Goal: Task Accomplishment & Management: Manage account settings

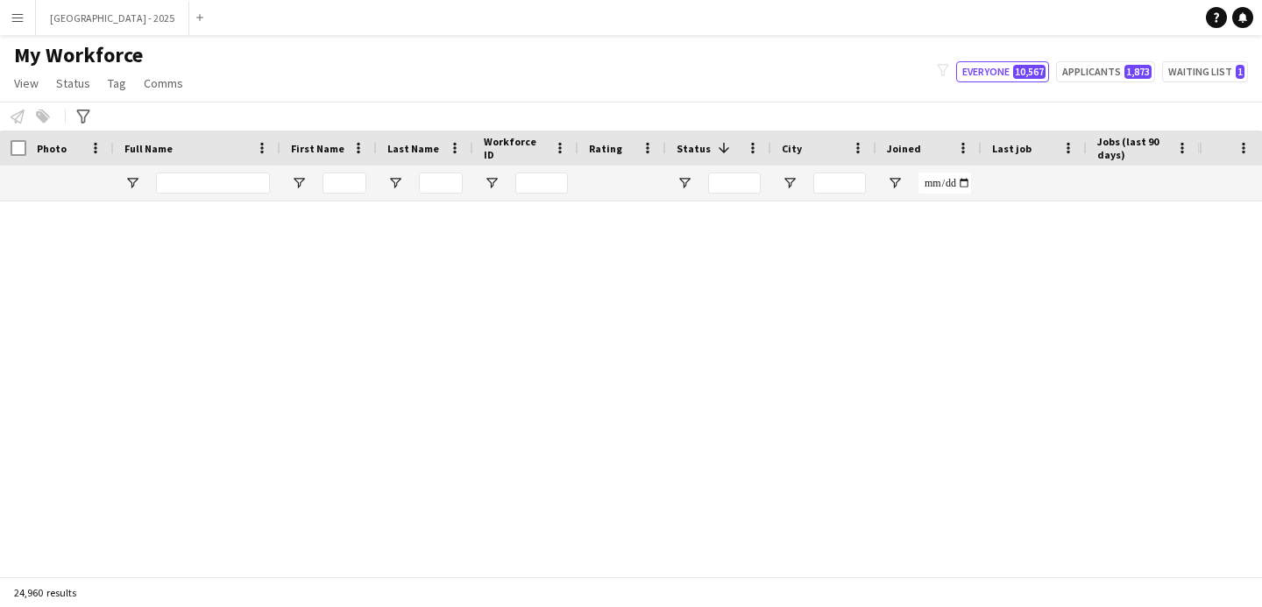
scroll to position [6364, 0]
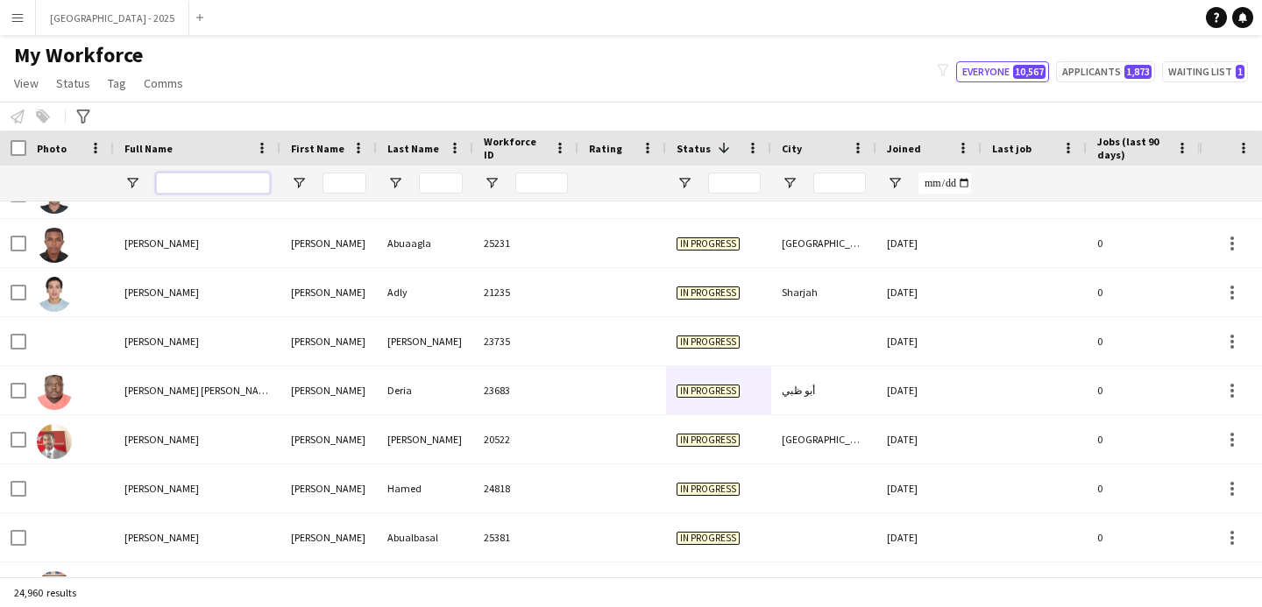
click at [220, 180] on input "Full Name Filter Input" at bounding box center [213, 183] width 114 height 21
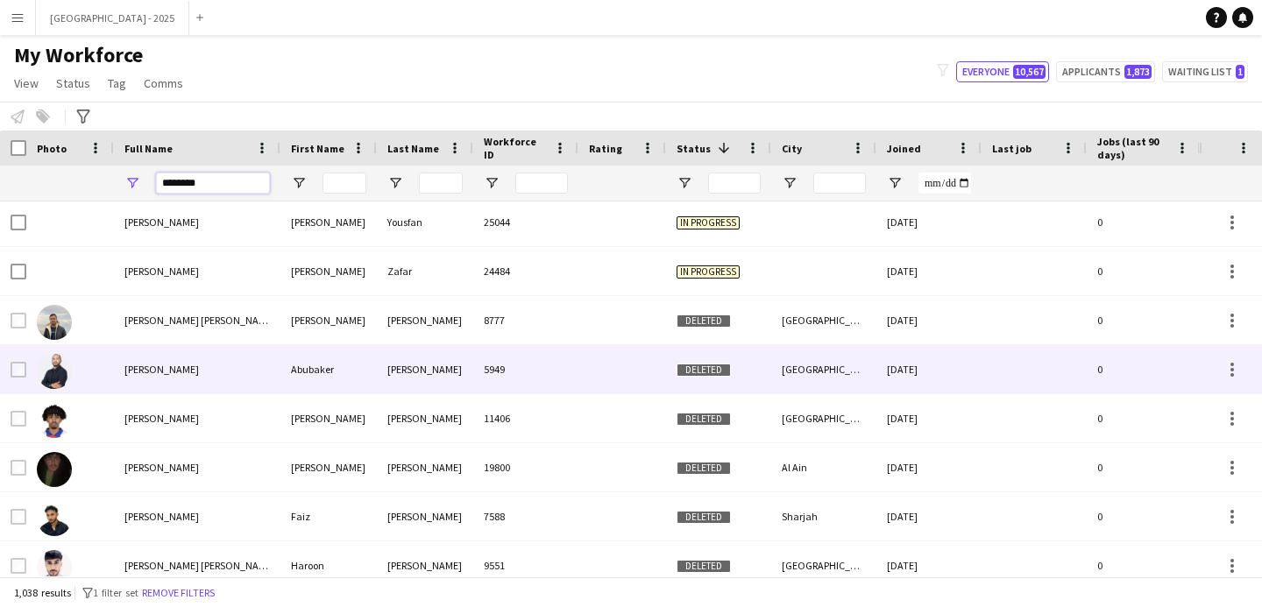
scroll to position [1155, 0]
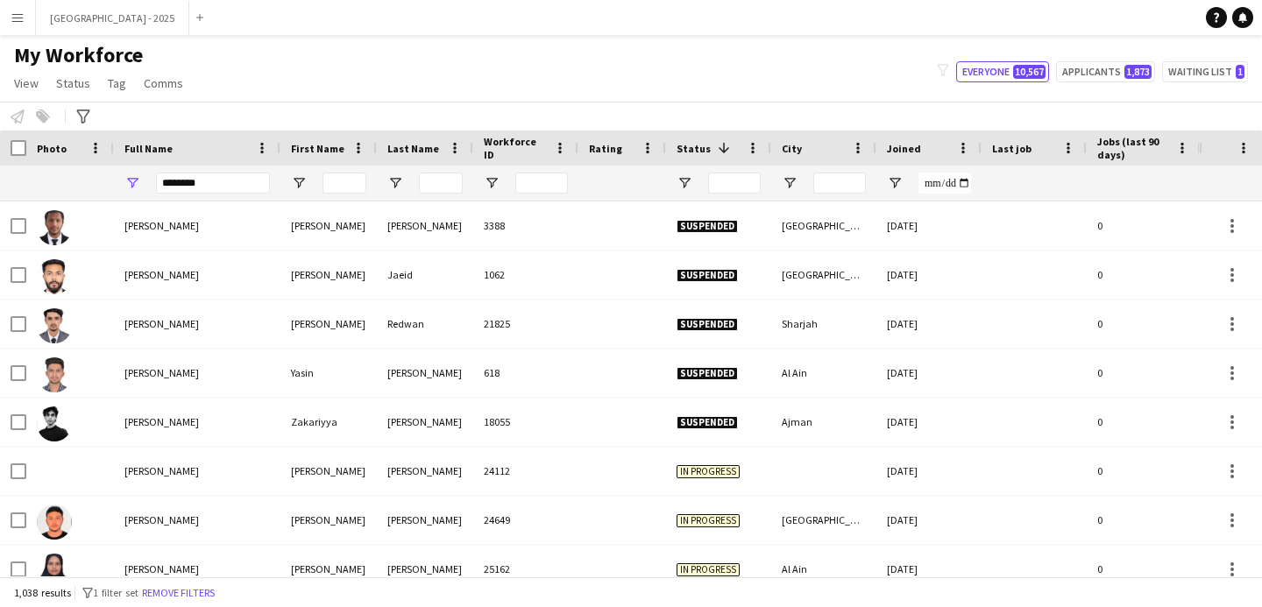
click at [918, 165] on div "Joined" at bounding box center [929, 148] width 84 height 35
click at [918, 157] on div "Joined" at bounding box center [918, 148] width 63 height 26
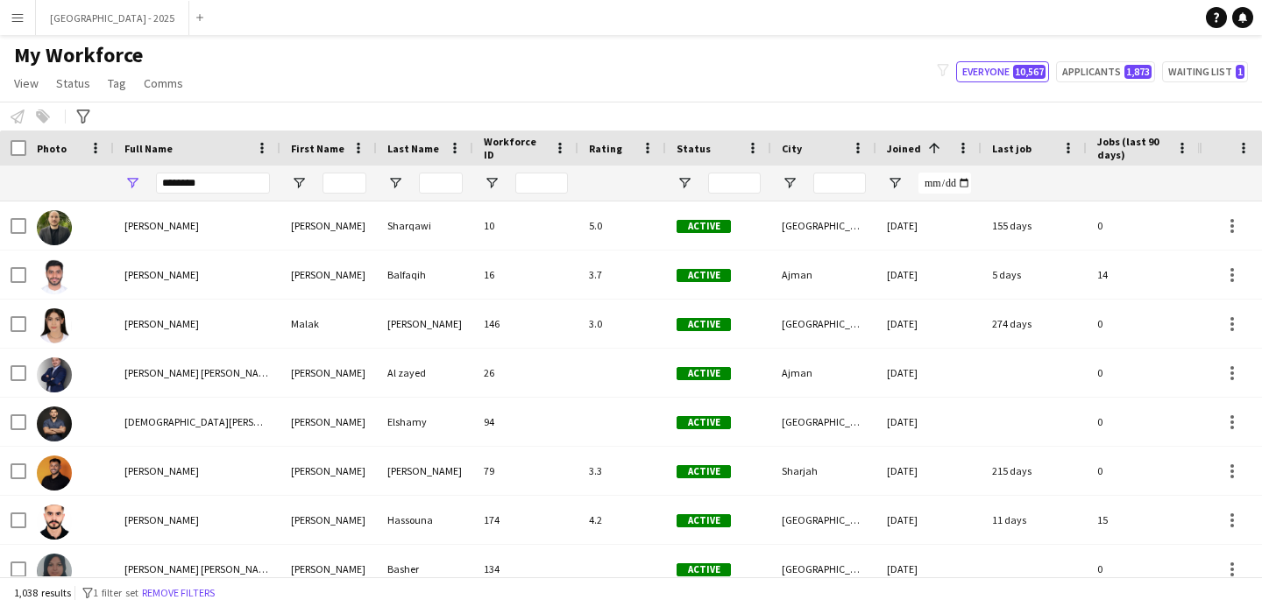
click at [918, 157] on div "Joined 1" at bounding box center [918, 148] width 63 height 26
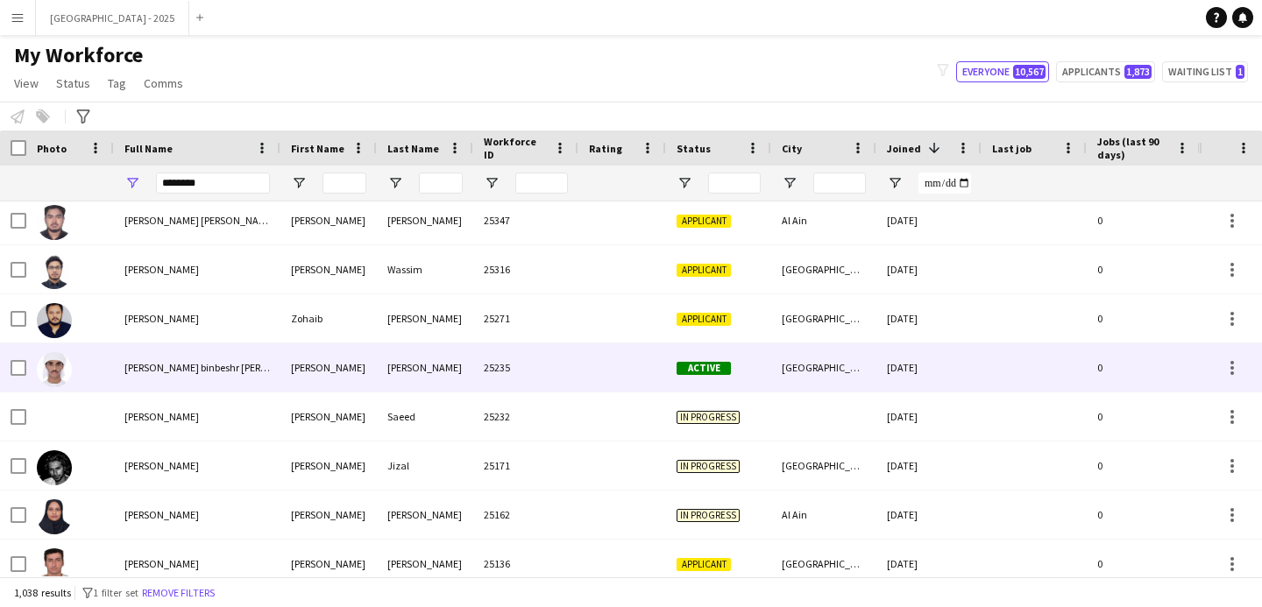
scroll to position [103, 0]
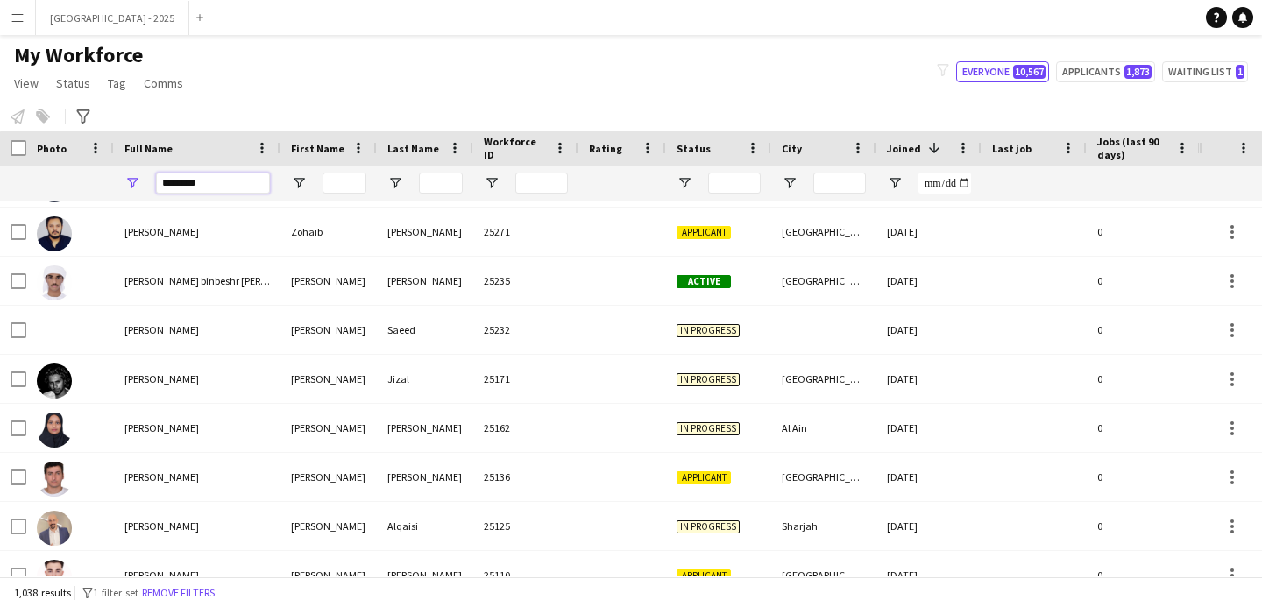
click at [211, 184] on input "********" at bounding box center [213, 183] width 114 height 21
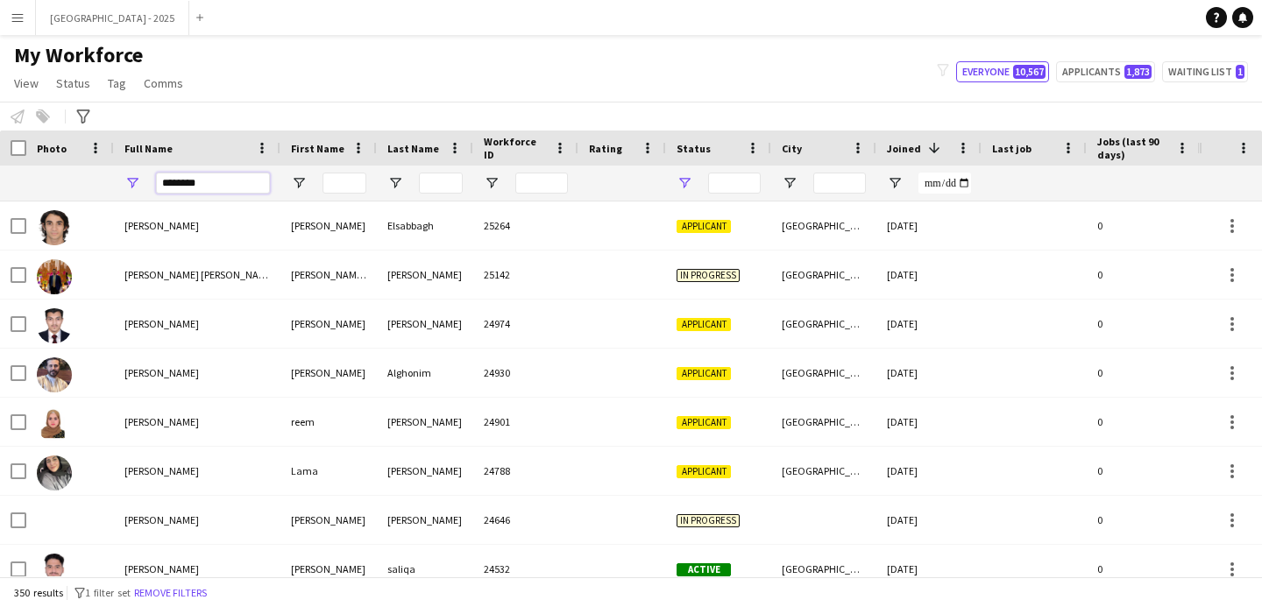
type input "********"
click at [679, 181] on span "Open Filter Menu" at bounding box center [685, 183] width 16 height 16
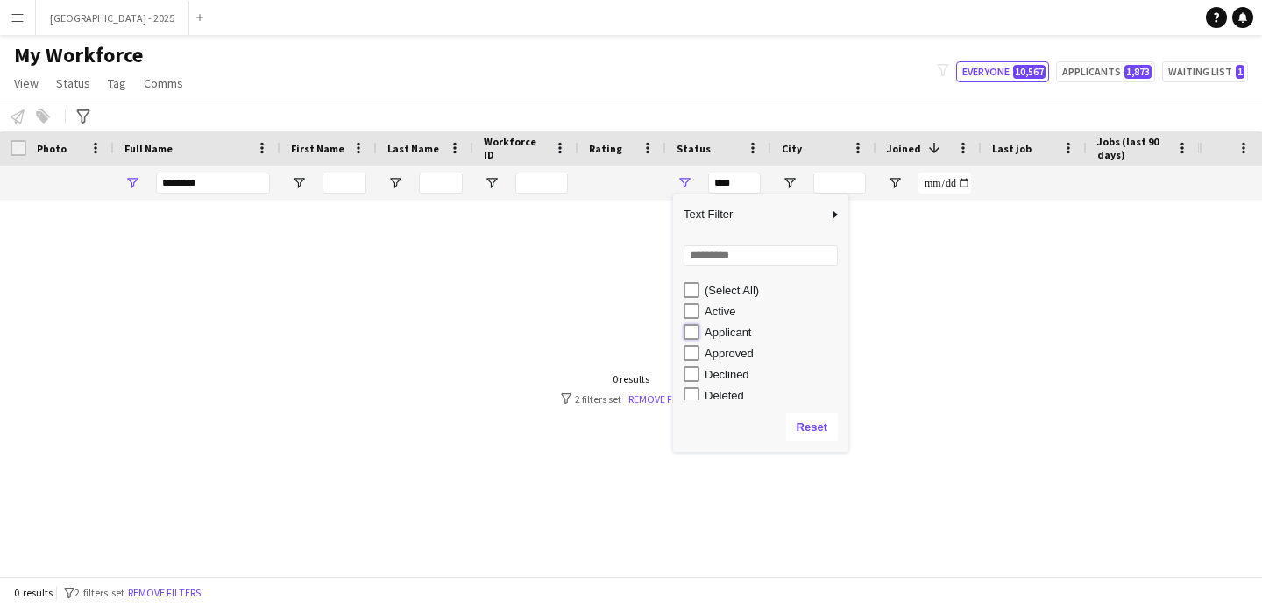
type input "**********"
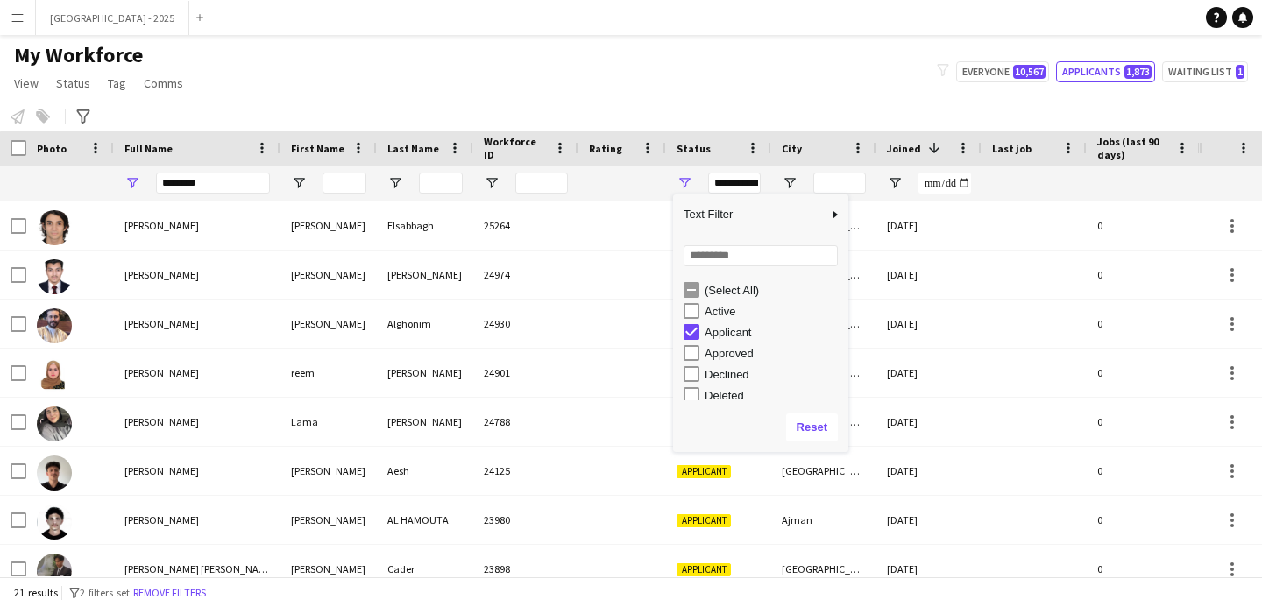
click at [661, 180] on div at bounding box center [623, 183] width 88 height 35
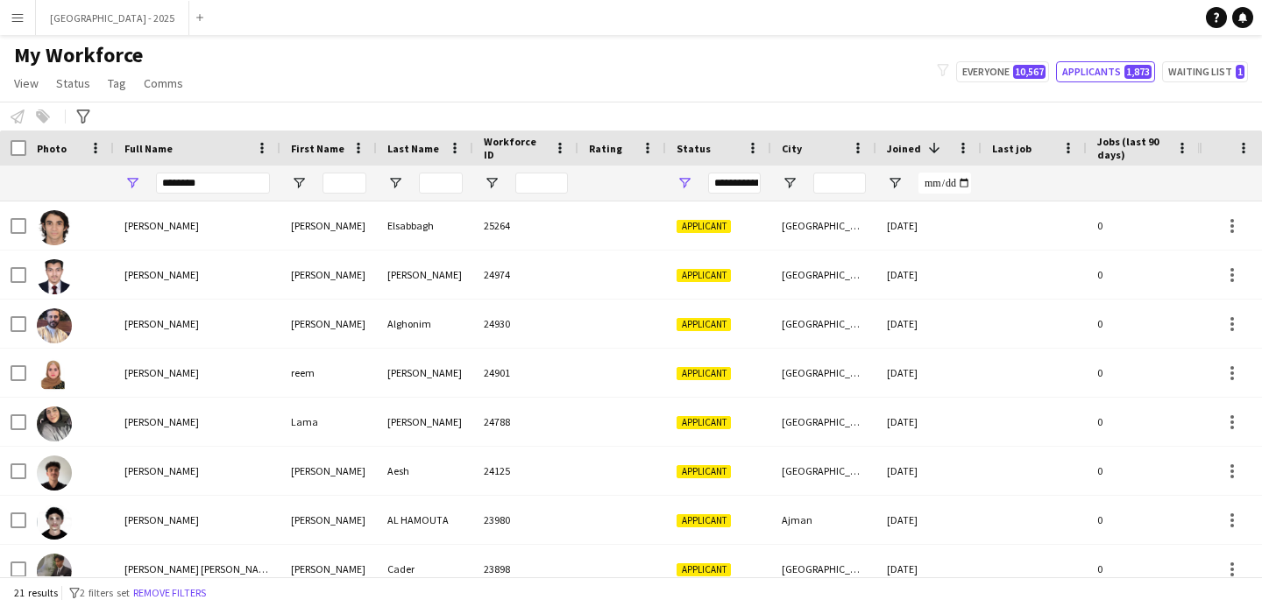
click at [899, 153] on span "Joined" at bounding box center [904, 148] width 34 height 13
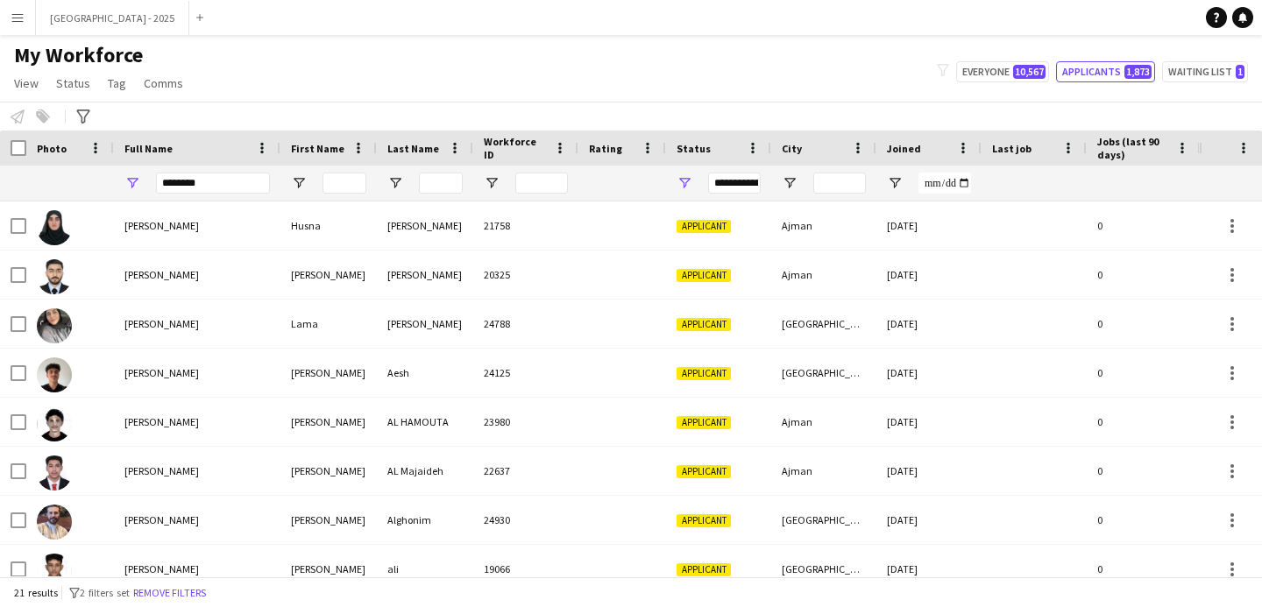
click at [899, 153] on span "Joined" at bounding box center [904, 148] width 34 height 13
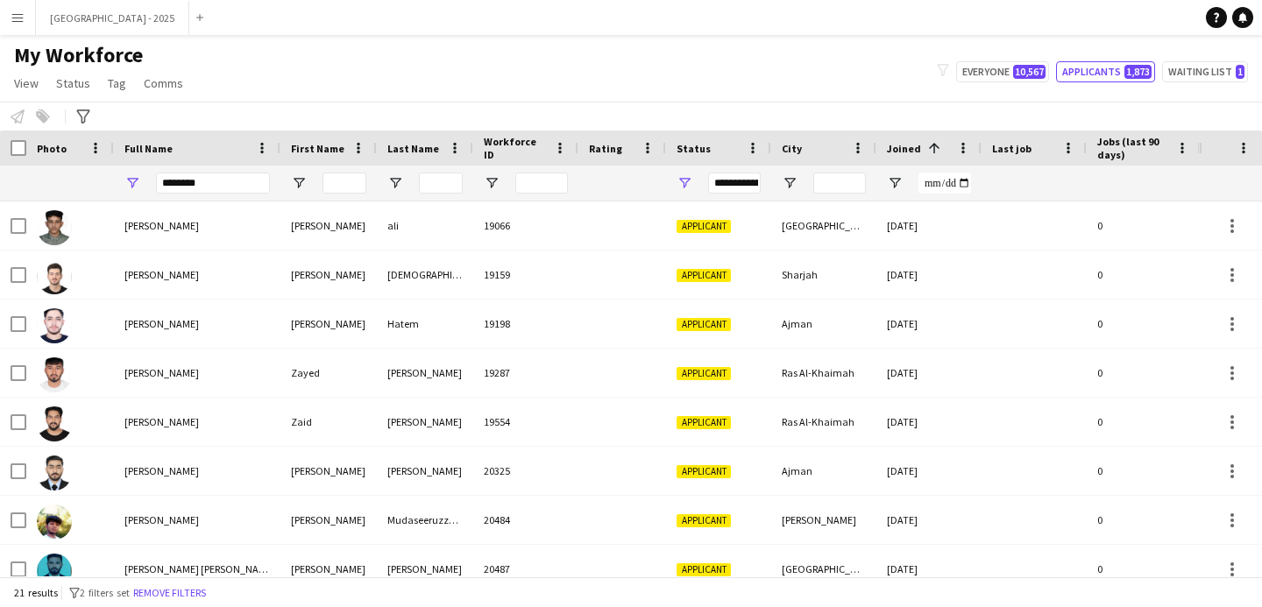
click at [899, 153] on span "Joined" at bounding box center [904, 148] width 34 height 13
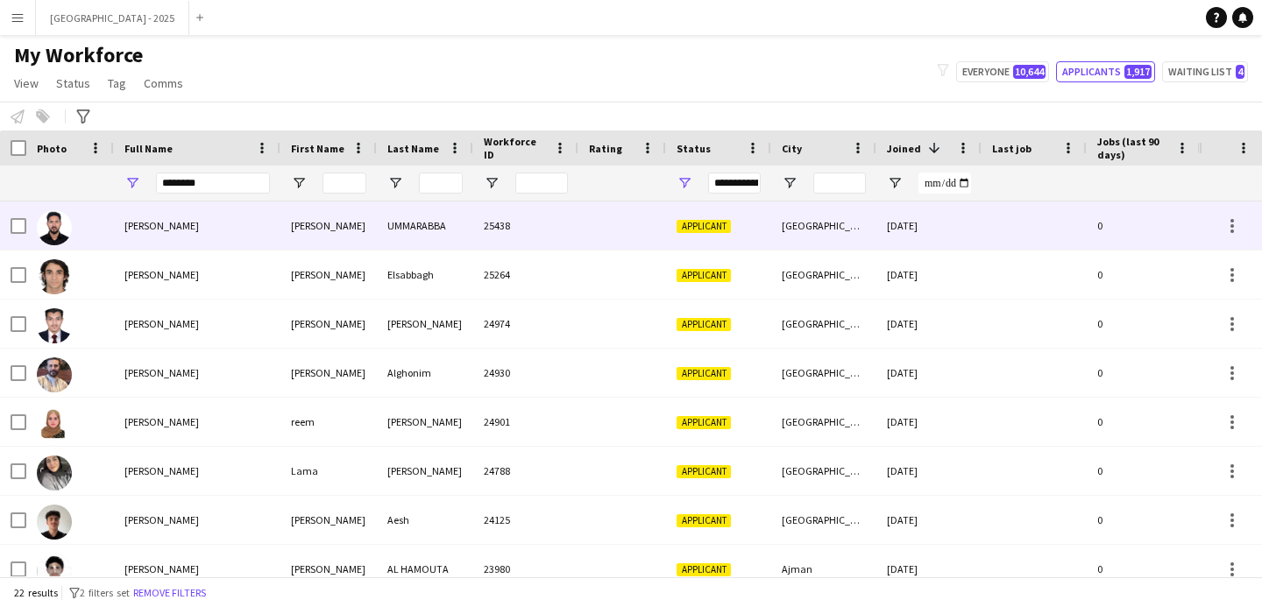
click at [221, 235] on div "MOHAMMAD SALMAN UMMARABBA" at bounding box center [197, 226] width 167 height 48
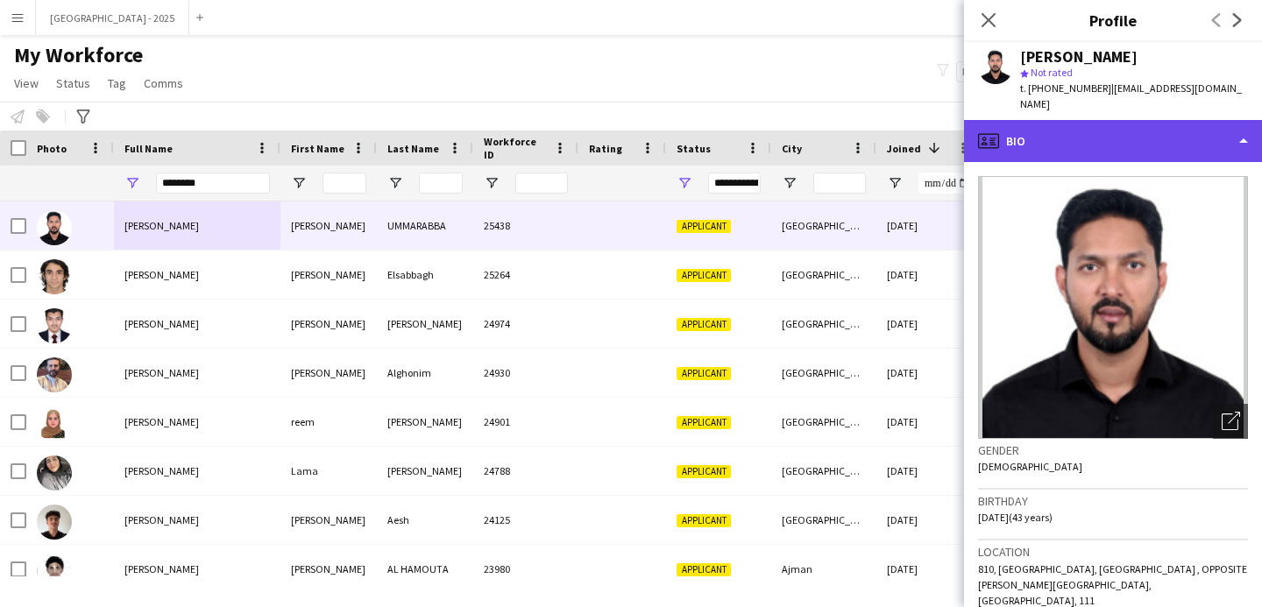
click at [1155, 162] on div "profile Bio" at bounding box center [1113, 141] width 298 height 42
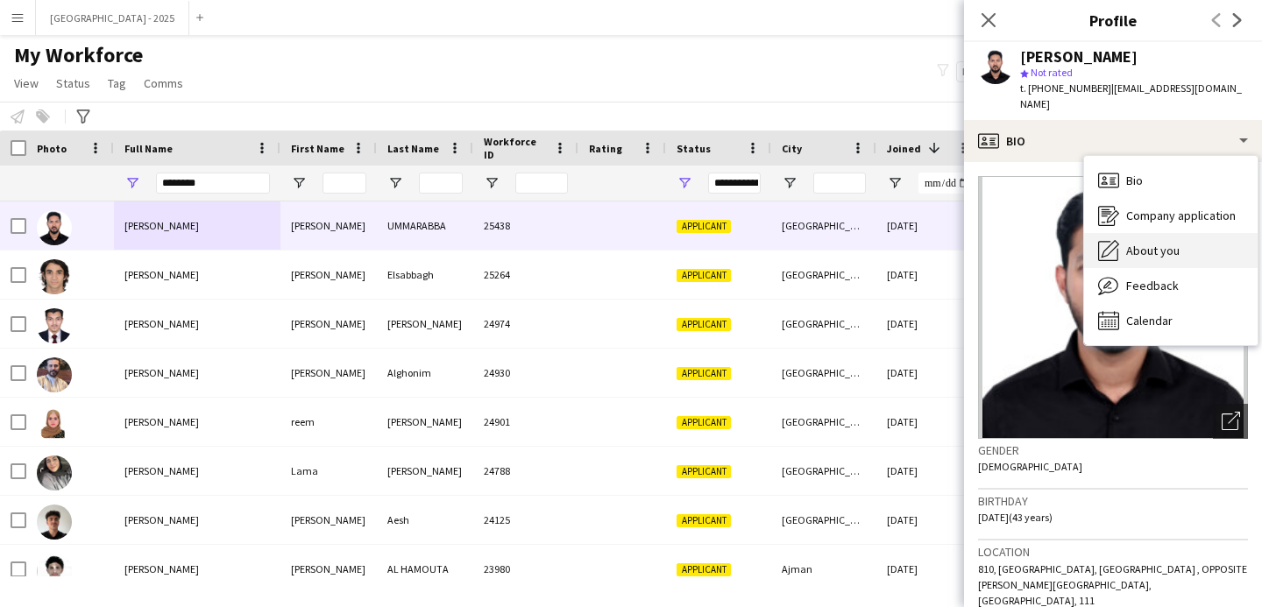
click at [1176, 252] on div "About you About you" at bounding box center [1171, 250] width 174 height 35
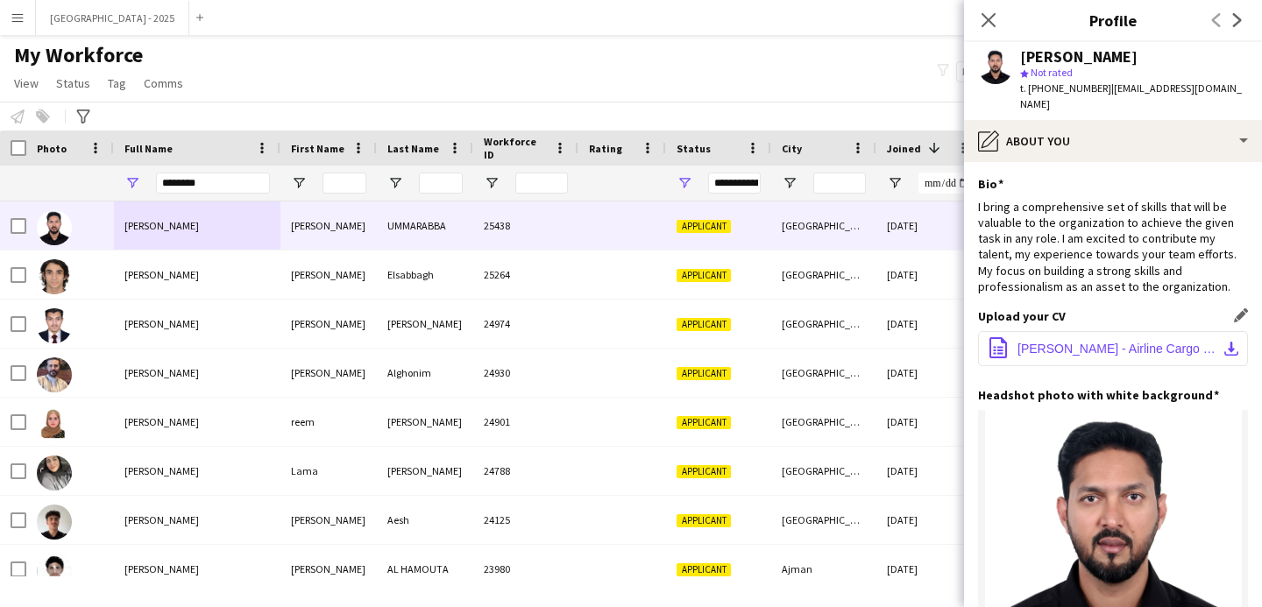
click at [1146, 351] on button "office-file-sheet Mohammad Salman - Airline Cargo Sales and Business Developmen…" at bounding box center [1113, 348] width 270 height 35
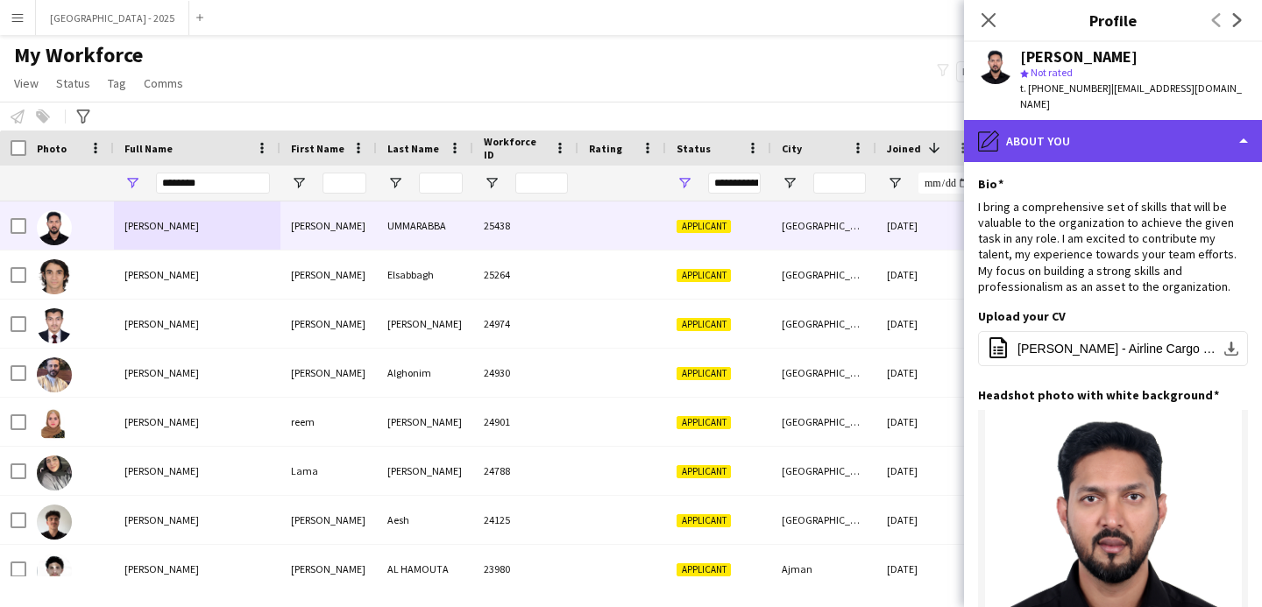
click at [1118, 152] on div "pencil4 About you" at bounding box center [1113, 141] width 298 height 42
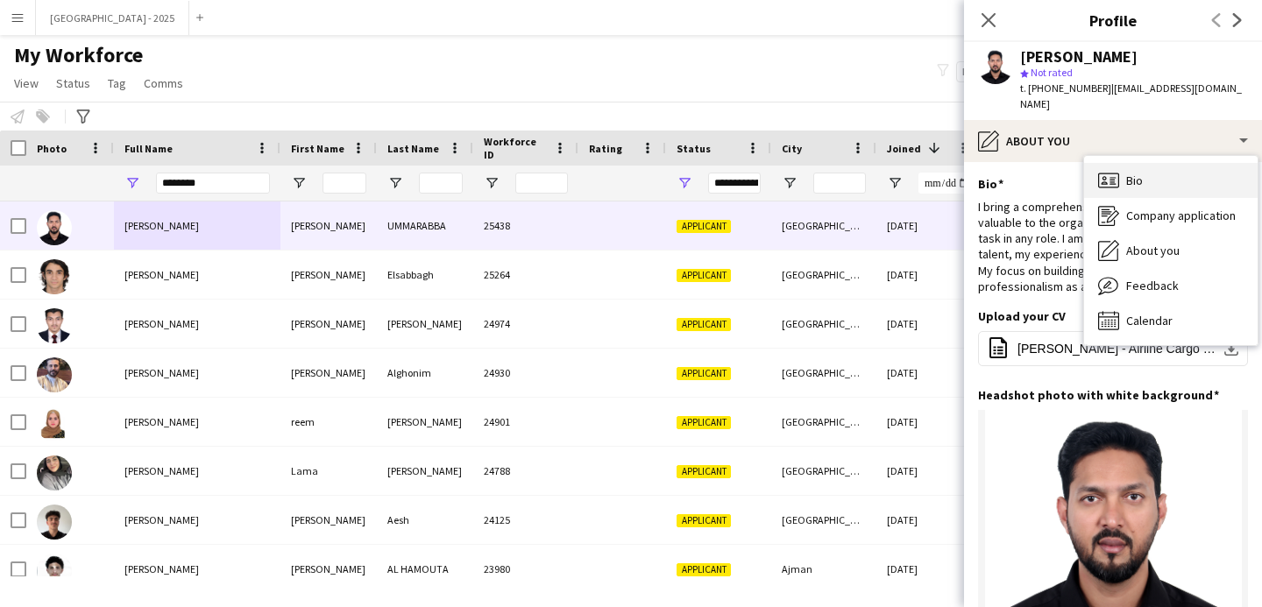
click at [1137, 180] on div "Bio Bio" at bounding box center [1171, 180] width 174 height 35
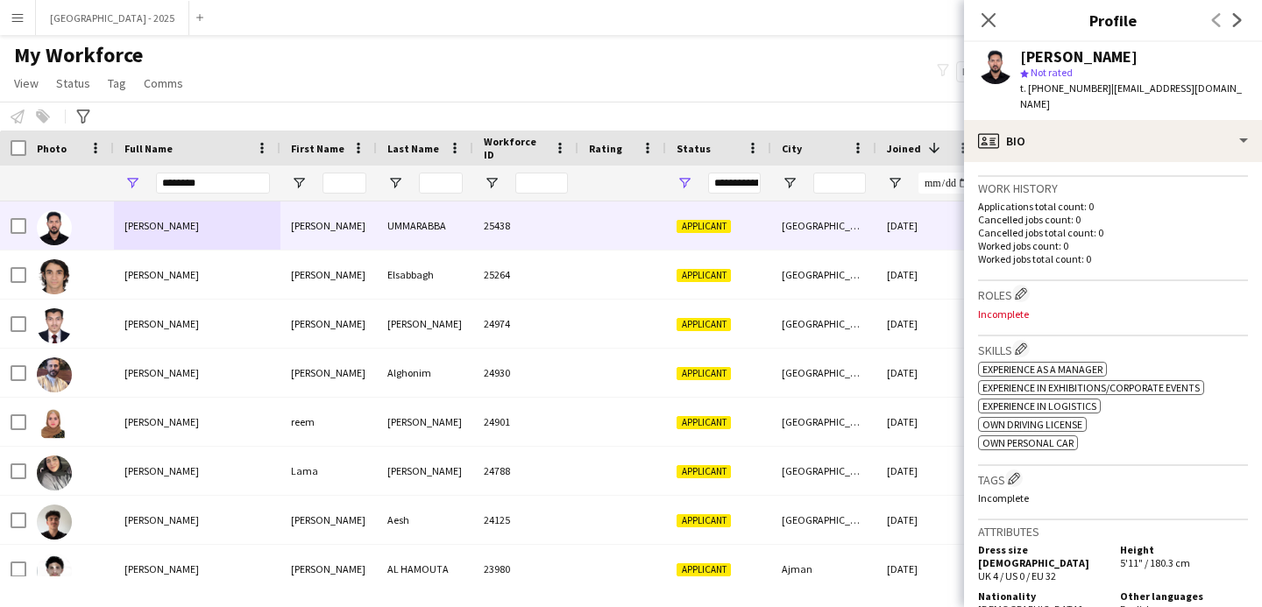
scroll to position [458, 0]
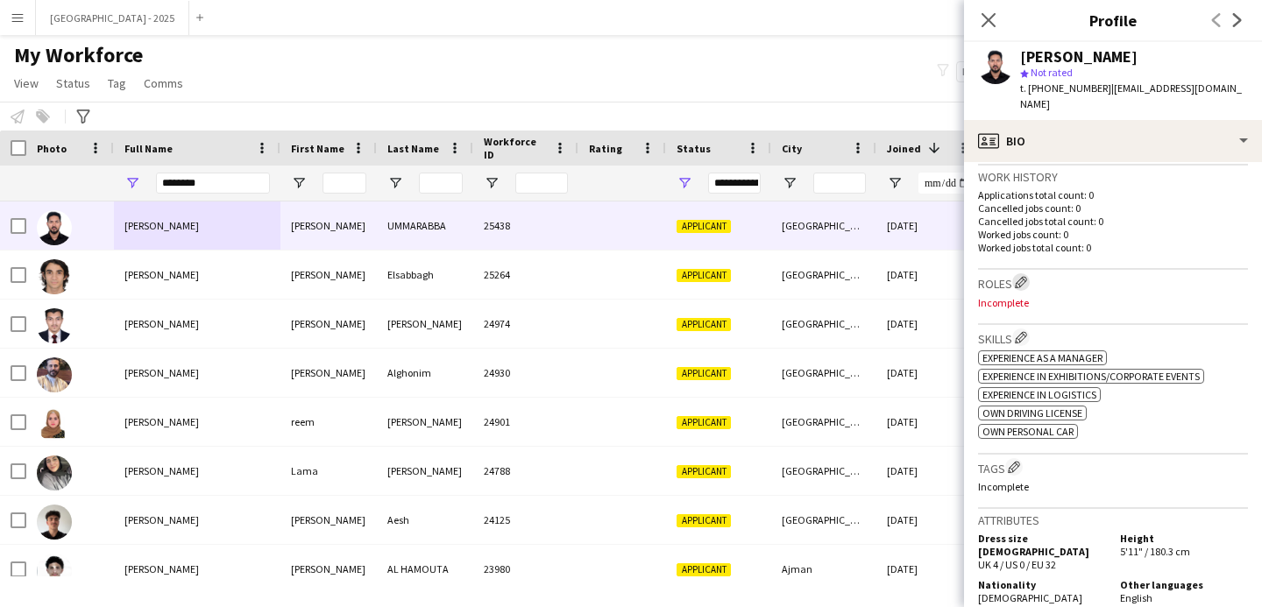
click at [1021, 280] on app-icon "Edit crew company roles" at bounding box center [1021, 282] width 12 height 12
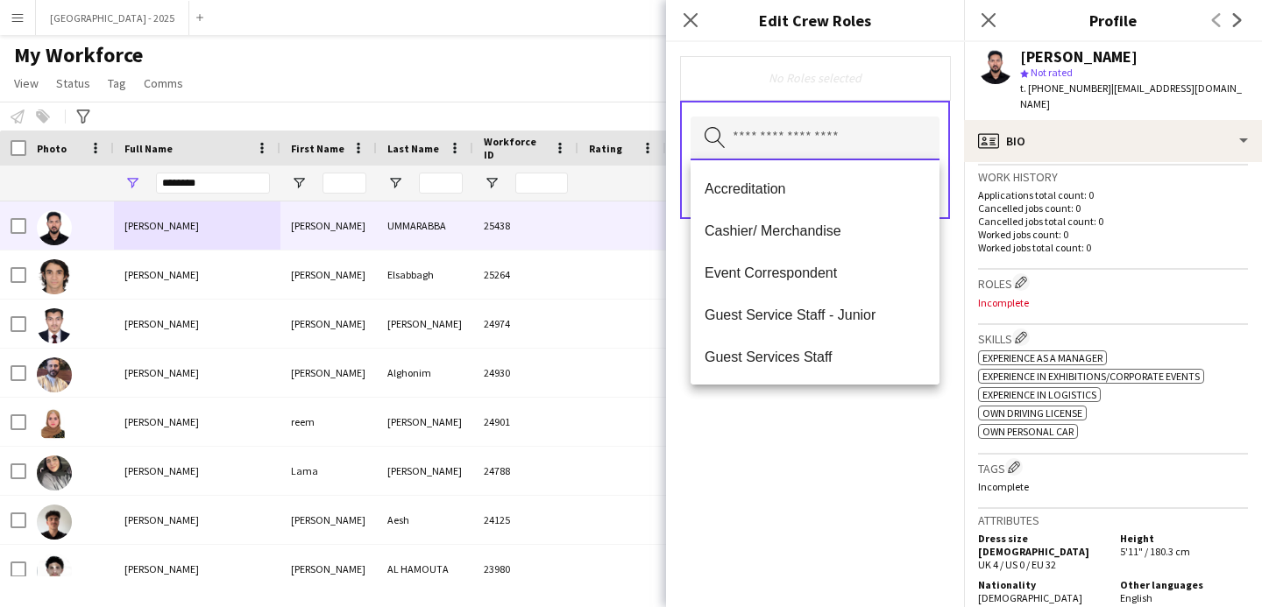
click at [871, 141] on input "text" at bounding box center [815, 139] width 249 height 44
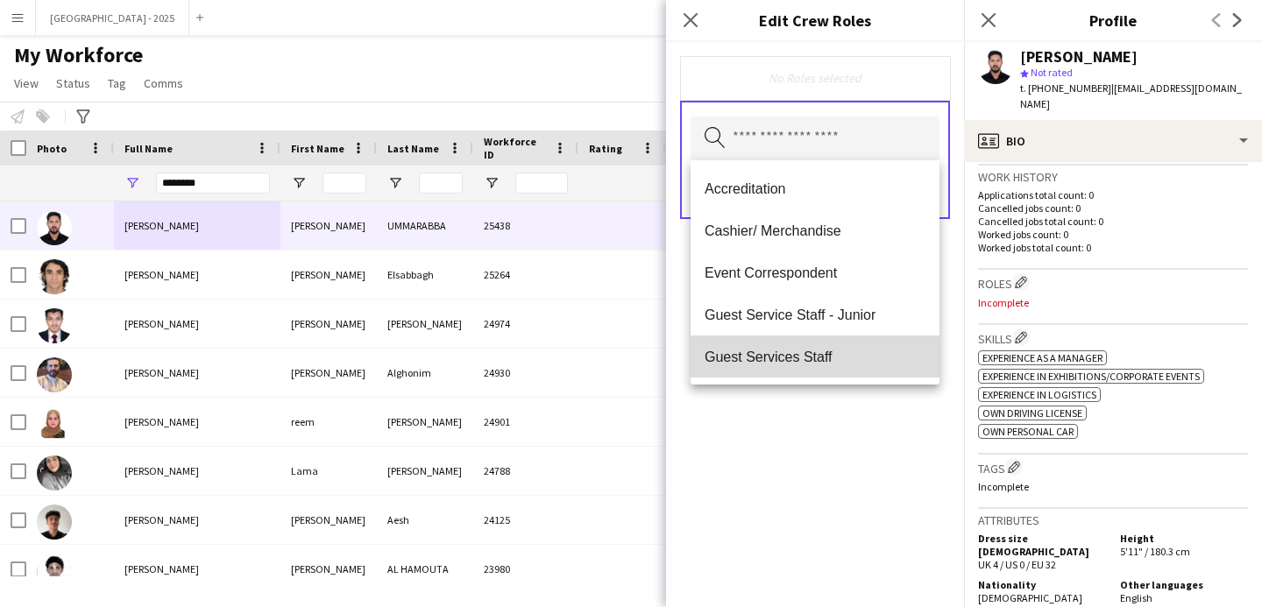
click at [824, 343] on mat-option "Guest Services Staff" at bounding box center [815, 357] width 249 height 42
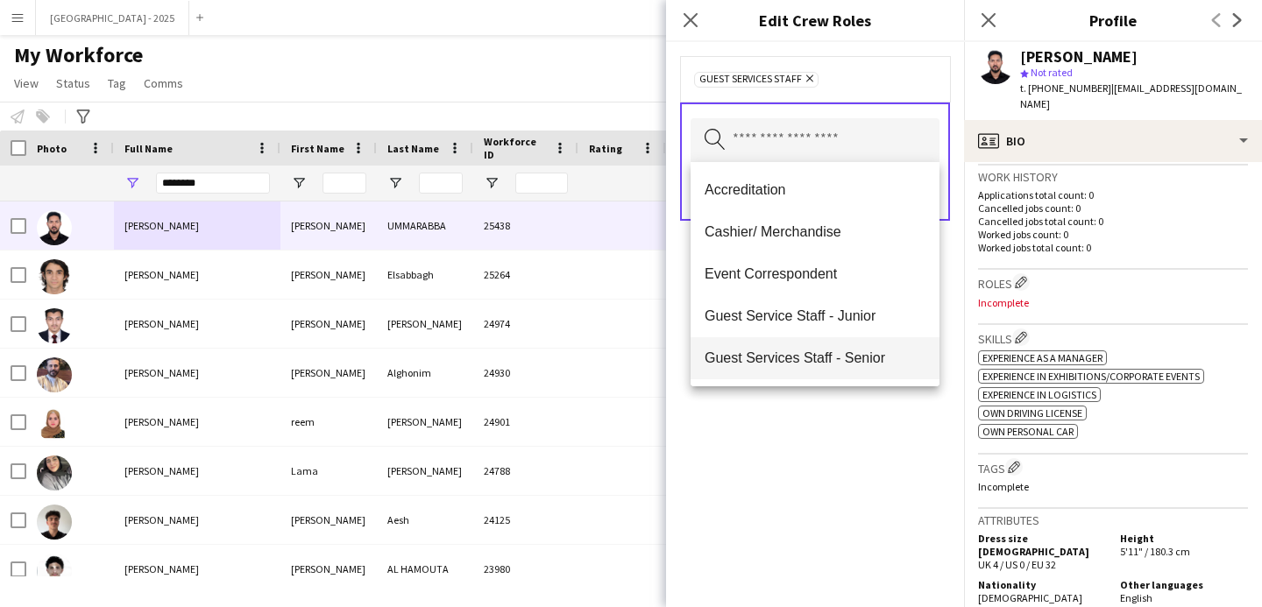
click at [828, 361] on span "Guest Services Staff - Senior" at bounding box center [815, 358] width 221 height 17
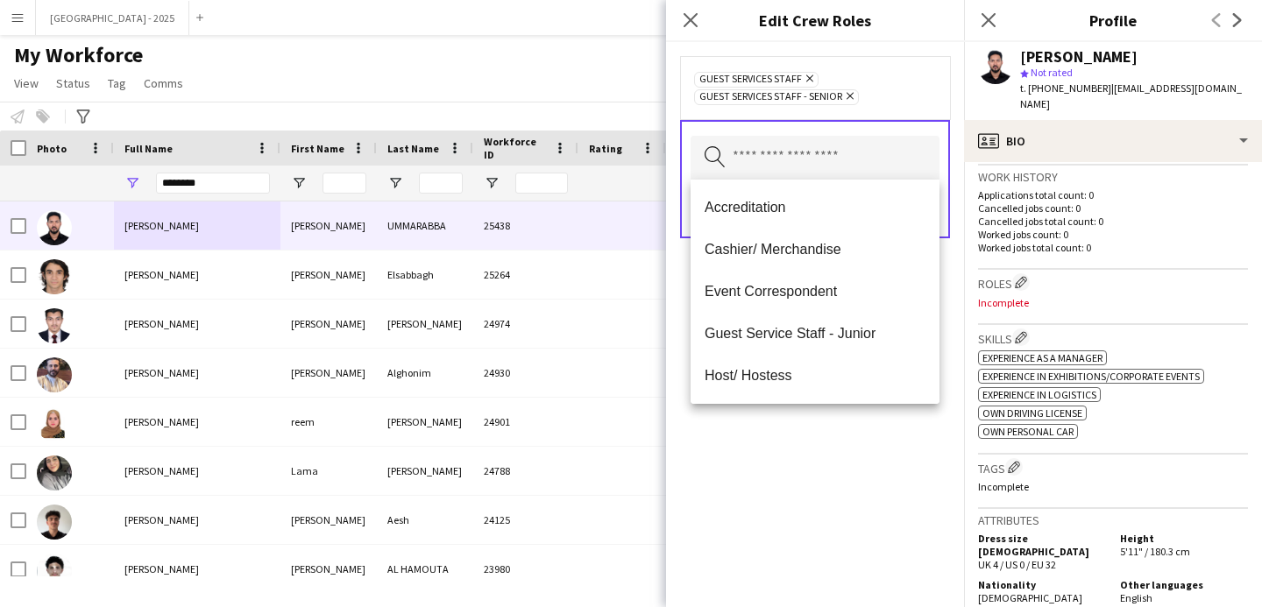
click at [831, 435] on div "Guest Services Staff Remove Guest Services Staff - Senior Remove Search by role…" at bounding box center [815, 324] width 298 height 565
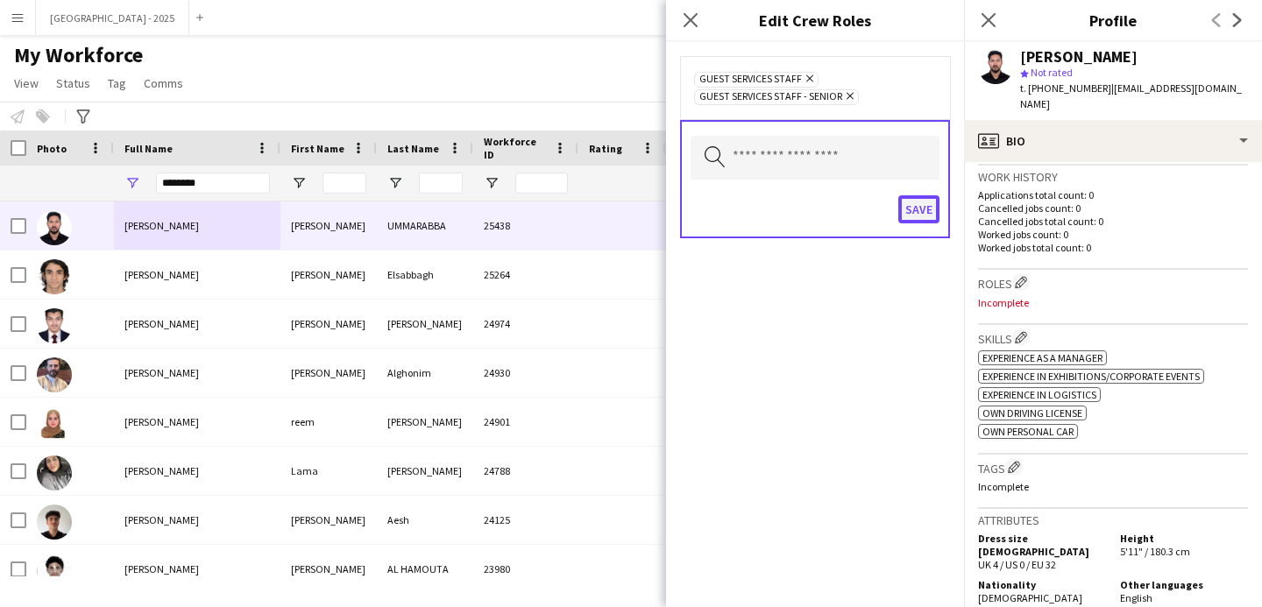
click at [915, 206] on button "Save" at bounding box center [919, 209] width 41 height 28
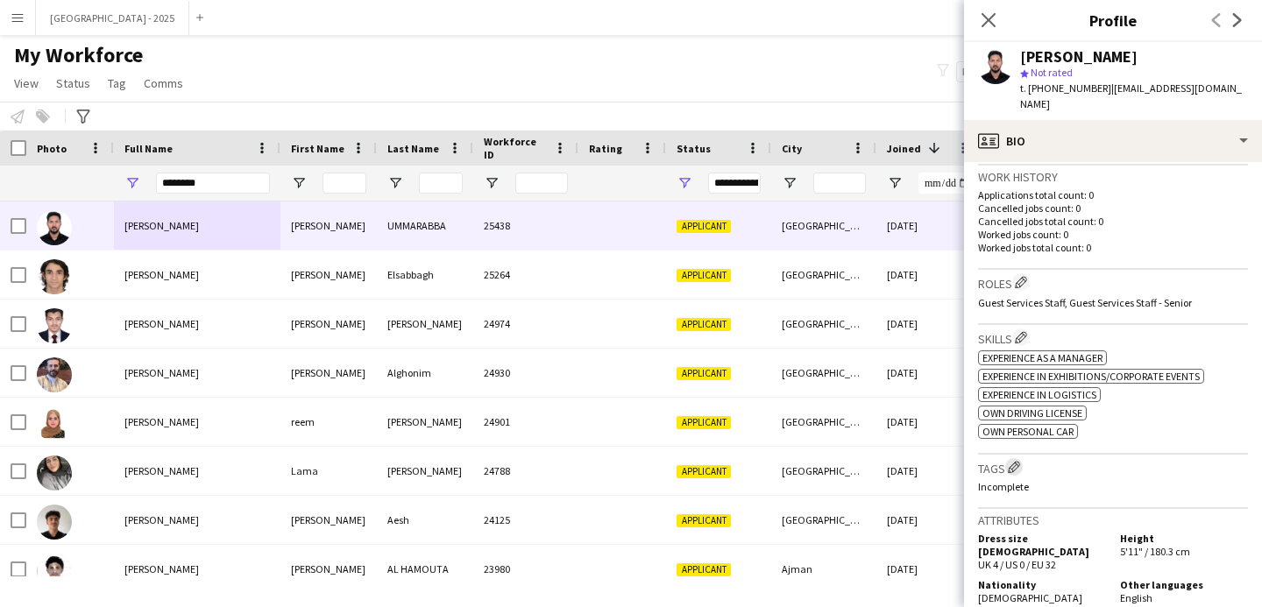
click at [1012, 466] on app-icon "Edit crew company tags" at bounding box center [1014, 467] width 12 height 12
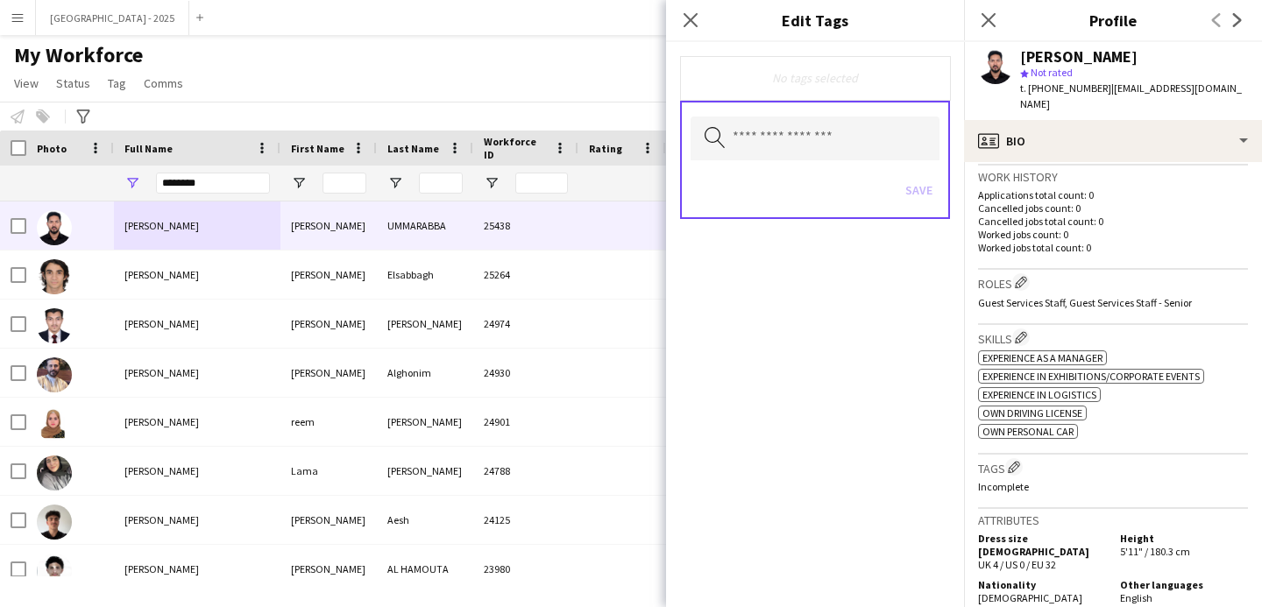
click at [874, 116] on div "Search by tag name Save" at bounding box center [815, 160] width 270 height 118
click at [874, 125] on input "text" at bounding box center [815, 139] width 249 height 44
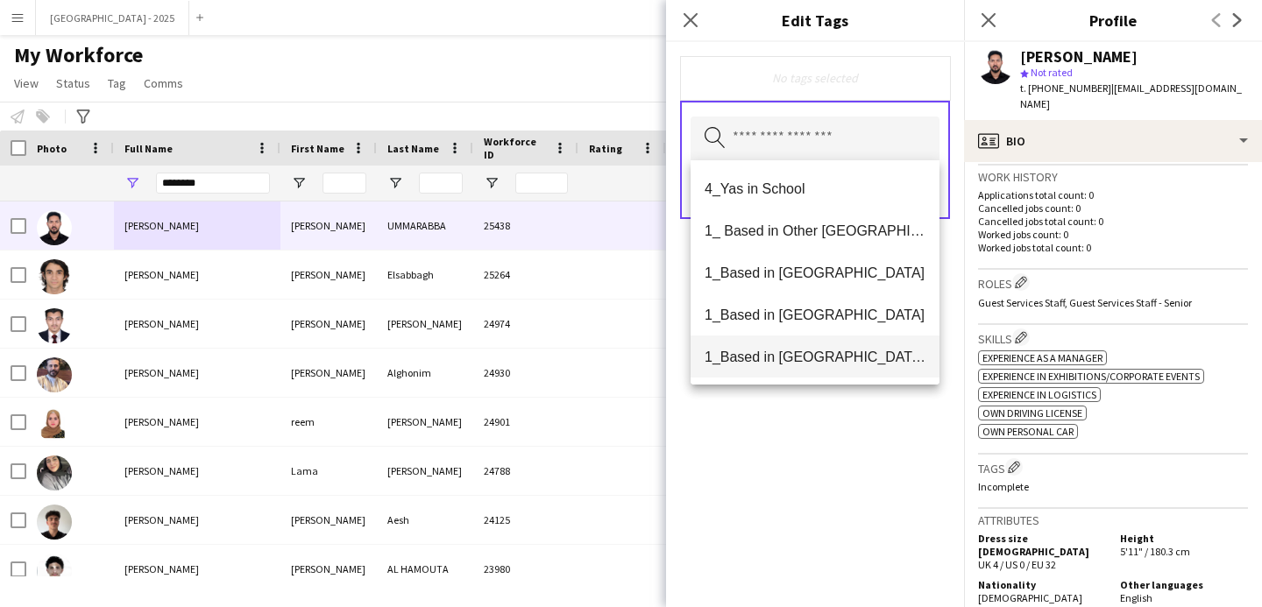
click at [830, 356] on span "1_Based in Dubai/Sharjah/Ajman" at bounding box center [815, 357] width 221 height 17
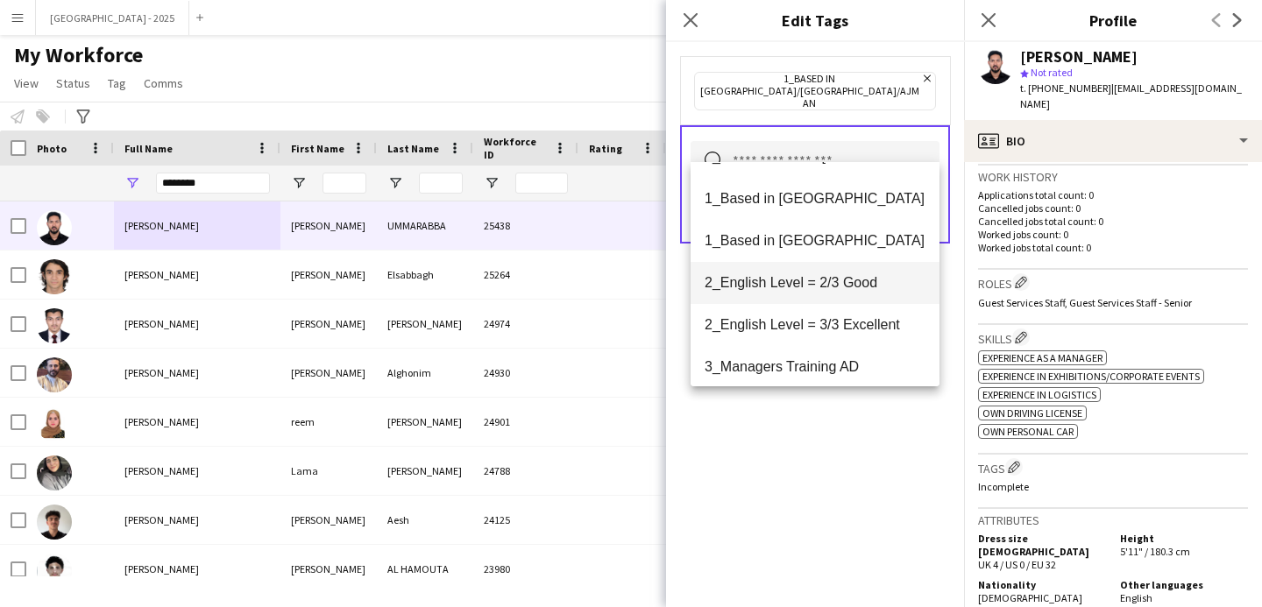
scroll to position [75, 0]
click at [835, 295] on mat-option "2_English Level = 2/3 Good" at bounding box center [815, 284] width 249 height 42
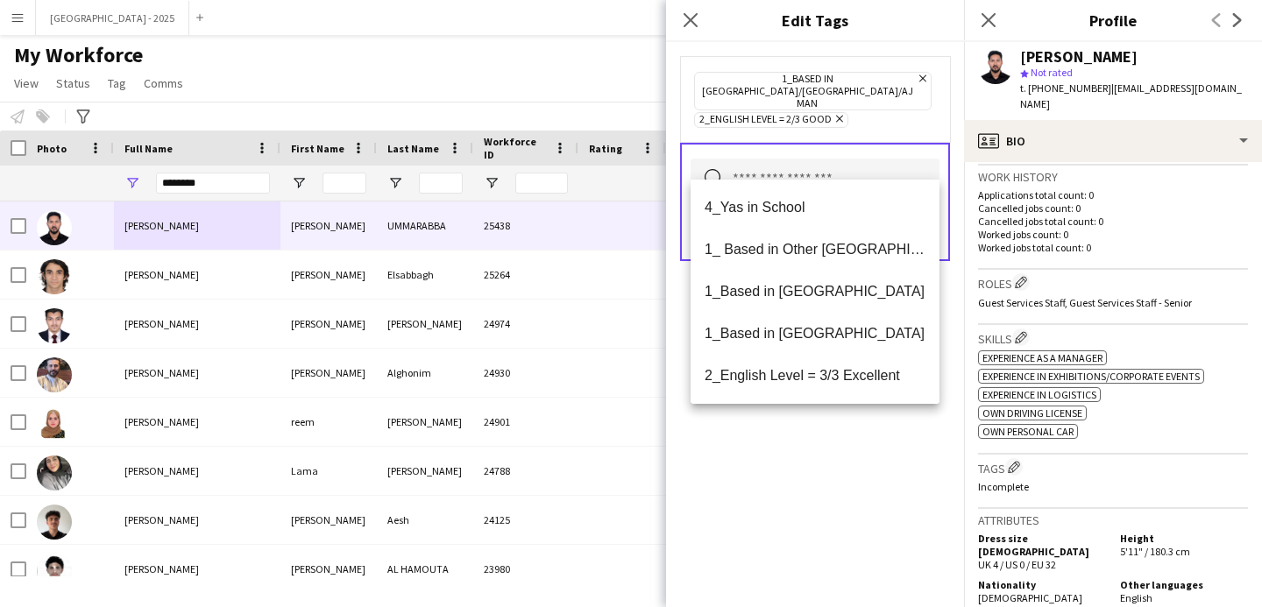
click at [777, 428] on div "1_Based in Dubai/Sharjah/Ajman Remove 2_English Level = 2/3 Good Remove Search …" at bounding box center [815, 324] width 298 height 565
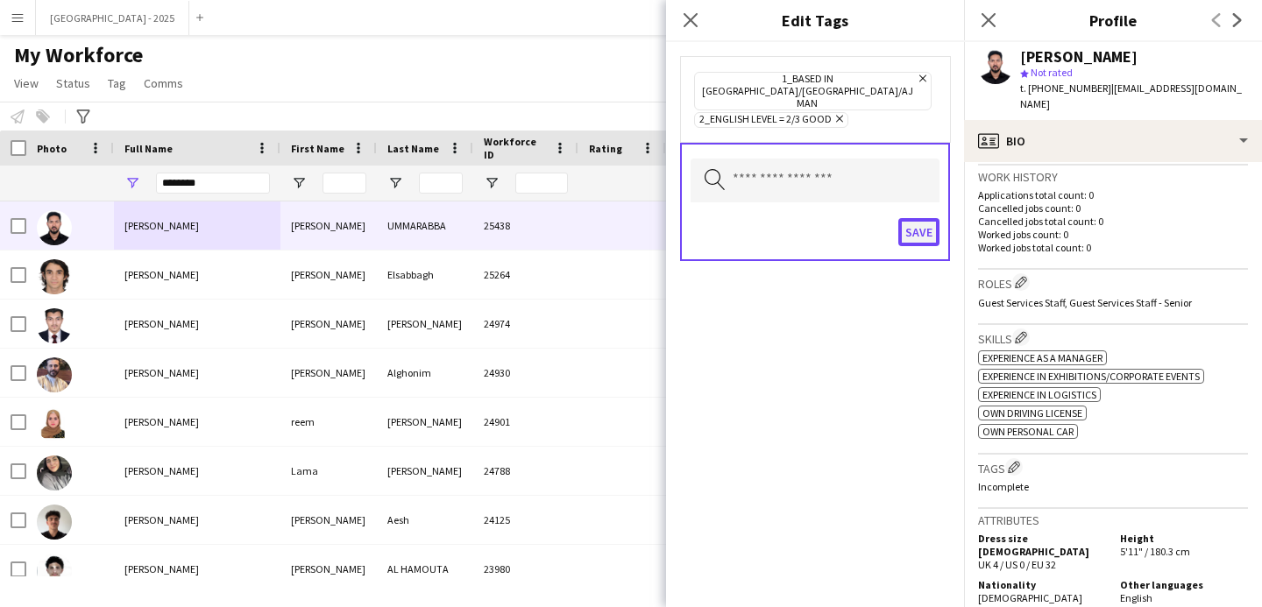
click at [920, 218] on button "Save" at bounding box center [919, 232] width 41 height 28
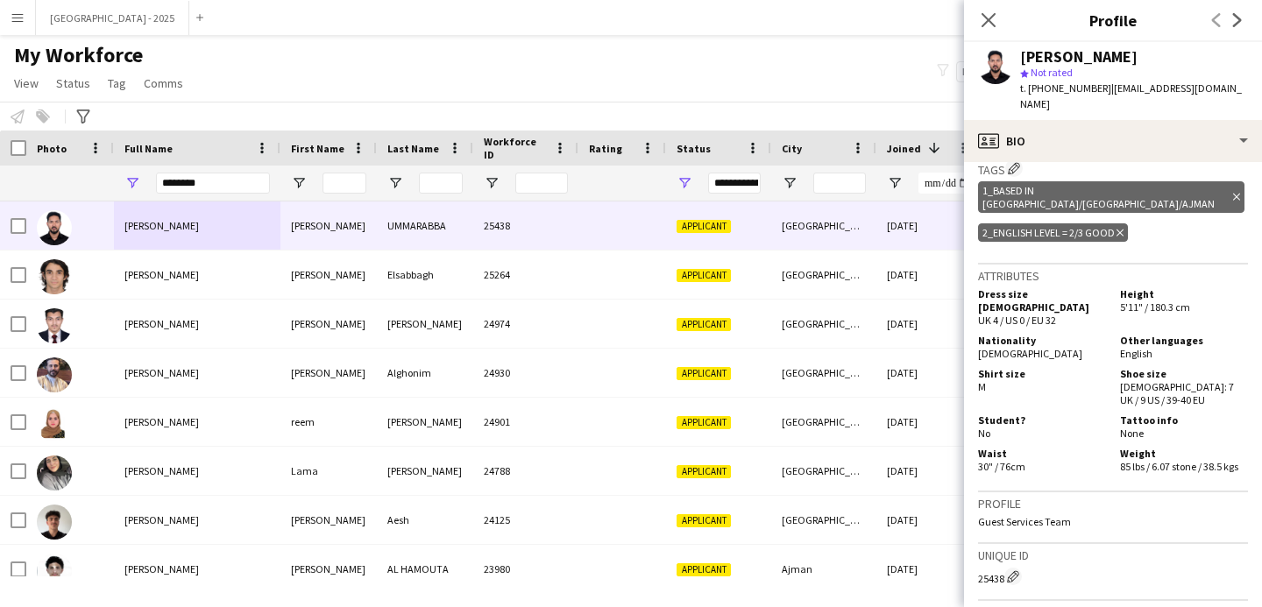
scroll to position [826, 0]
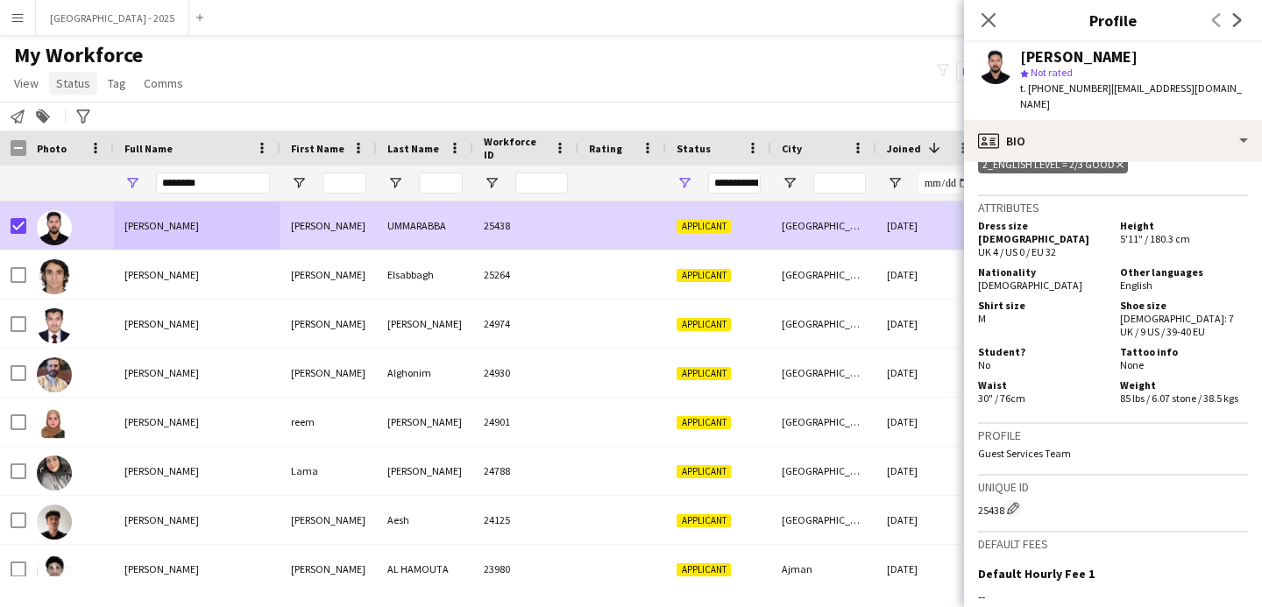
click at [67, 78] on span "Status" at bounding box center [73, 83] width 34 height 16
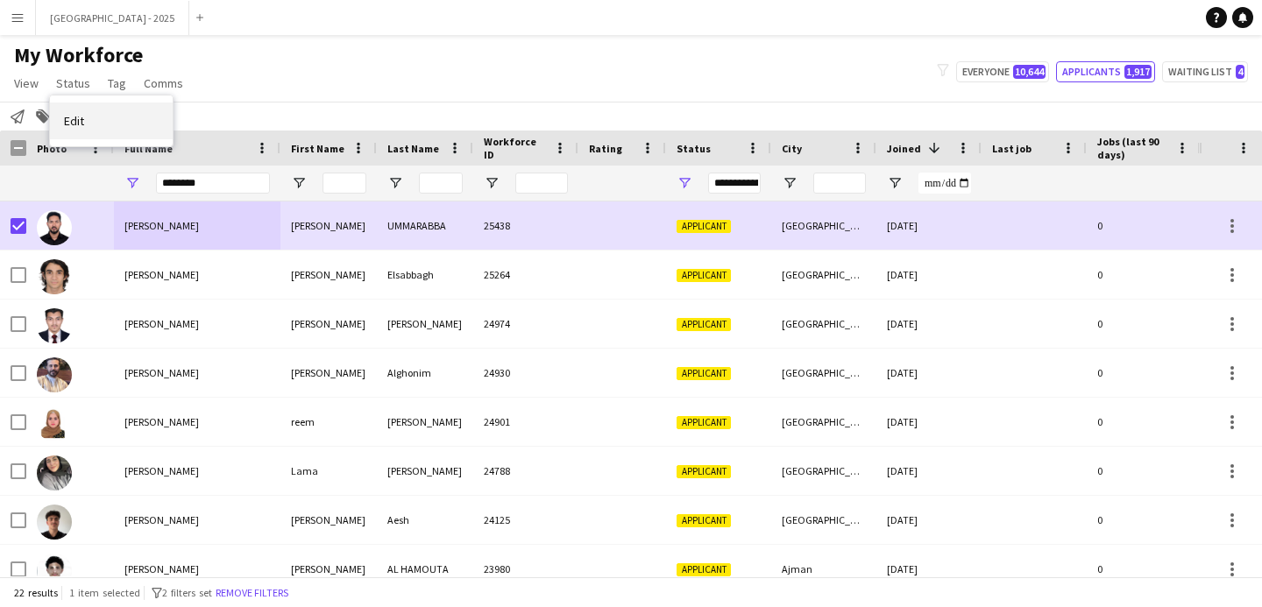
click at [89, 121] on link "Edit" at bounding box center [111, 121] width 123 height 37
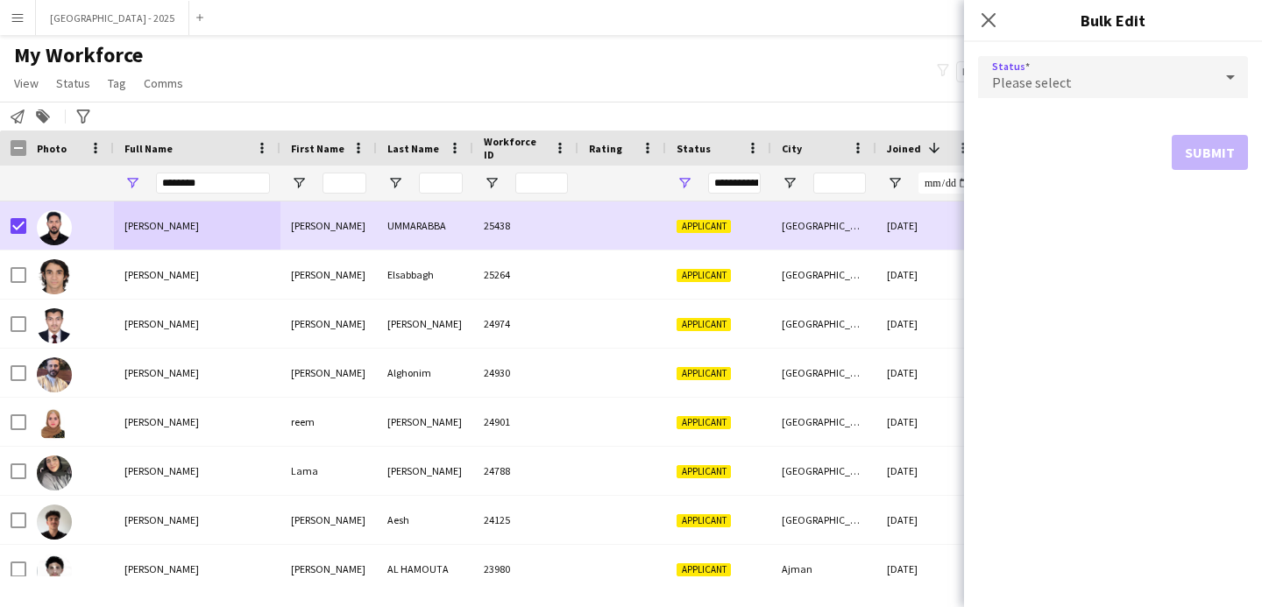
click at [1005, 75] on span "Please select" at bounding box center [1032, 83] width 80 height 18
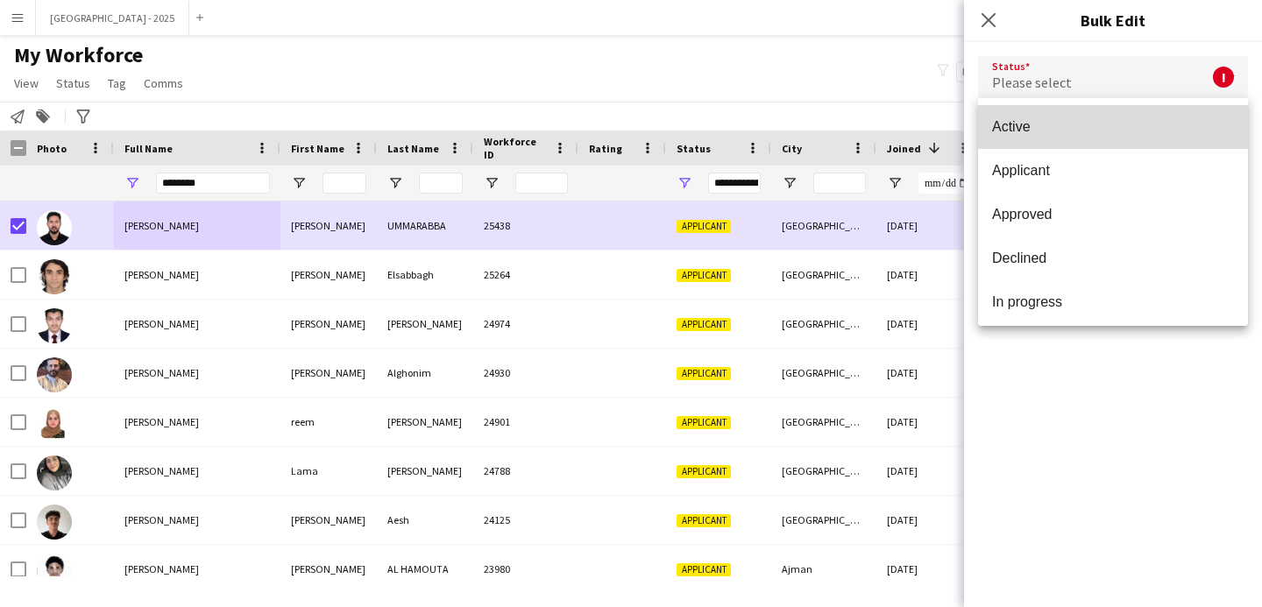
click at [1028, 139] on mat-option "Active" at bounding box center [1113, 127] width 270 height 44
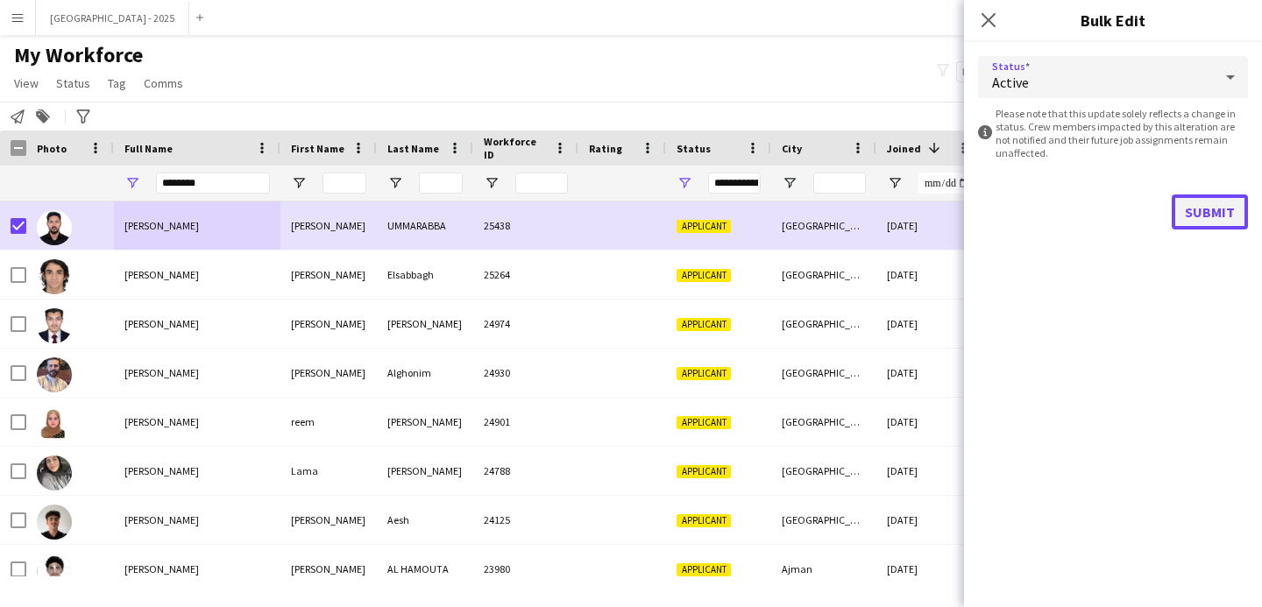
click at [1217, 210] on button "Submit" at bounding box center [1210, 212] width 76 height 35
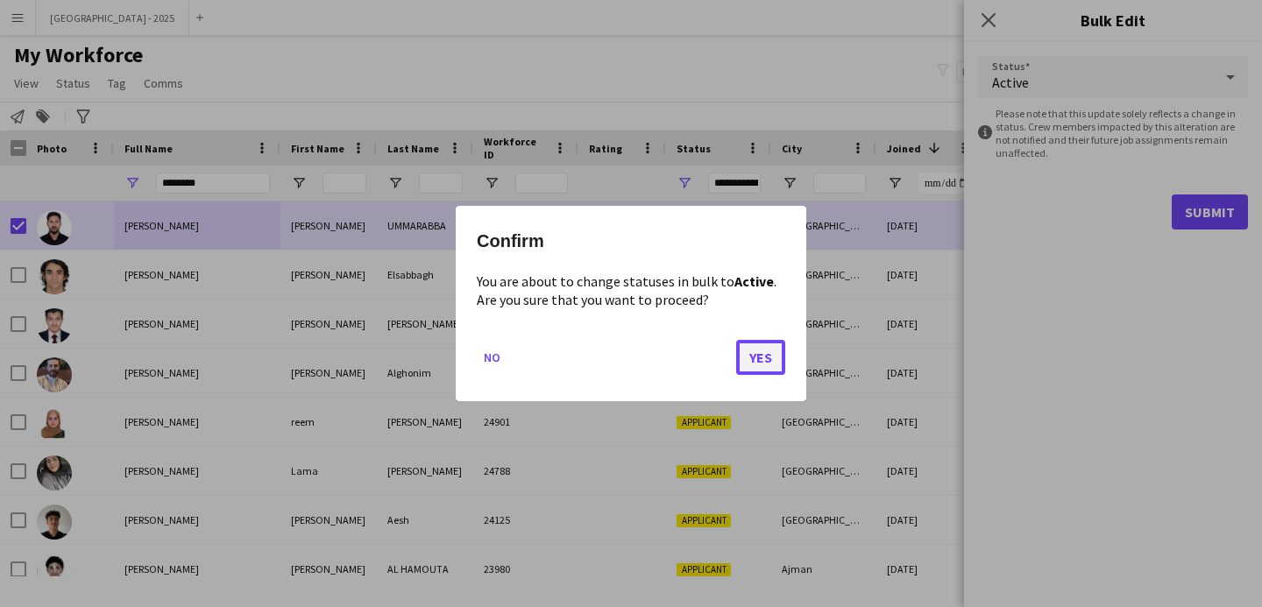
click at [775, 364] on button "Yes" at bounding box center [760, 357] width 49 height 35
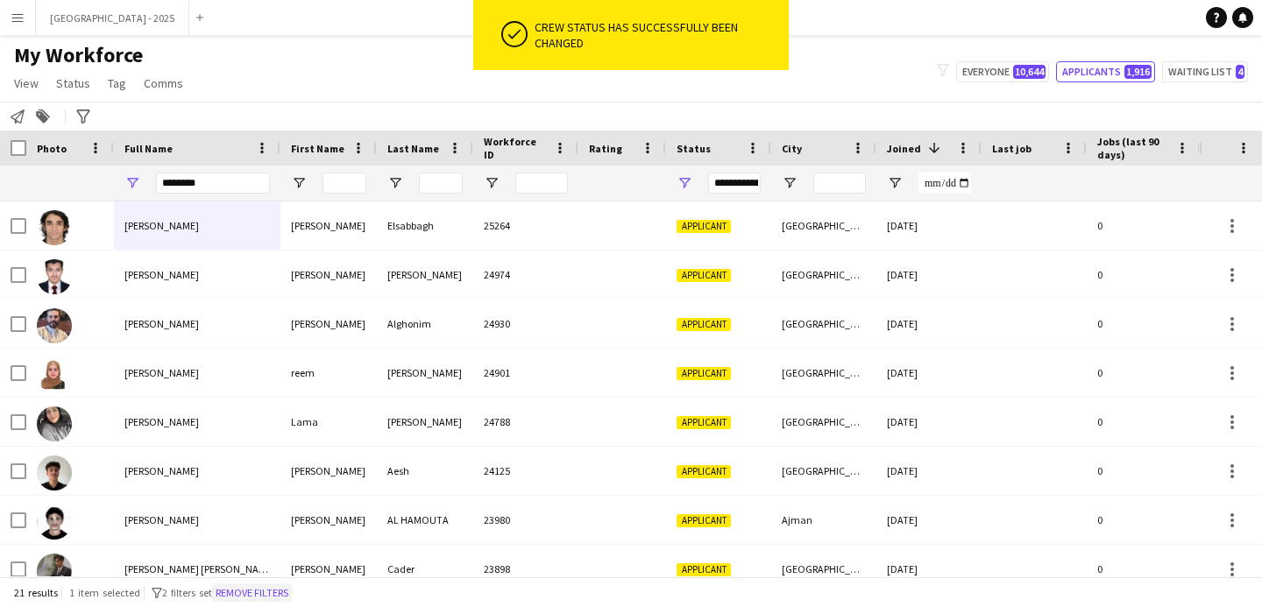
click at [259, 585] on button "Remove filters" at bounding box center [252, 593] width 80 height 19
